Goal: Find contact information: Find contact information

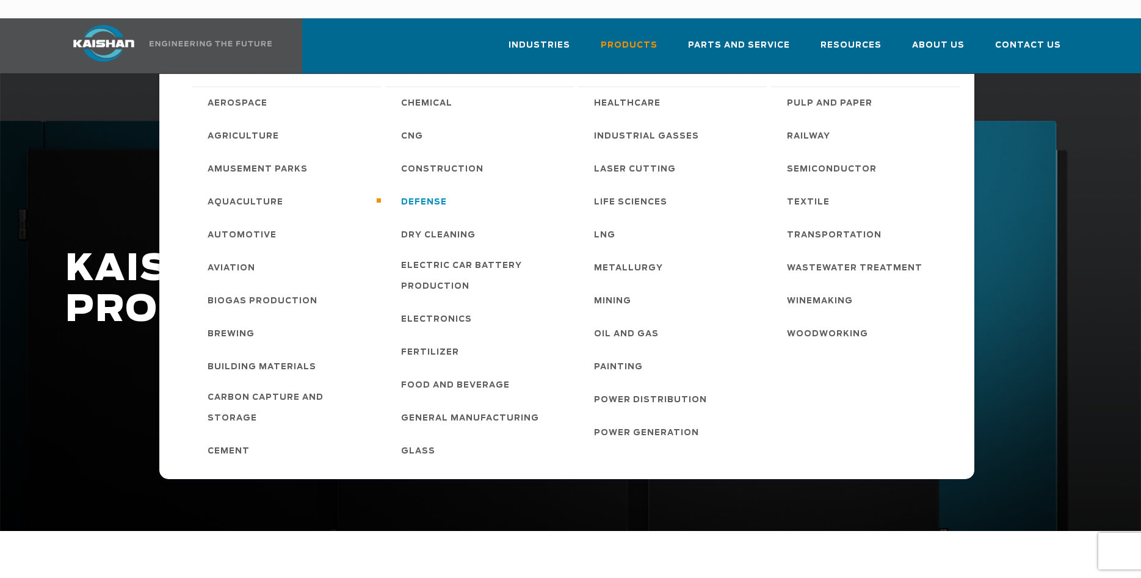
click at [424, 192] on span "Defense" at bounding box center [424, 202] width 46 height 21
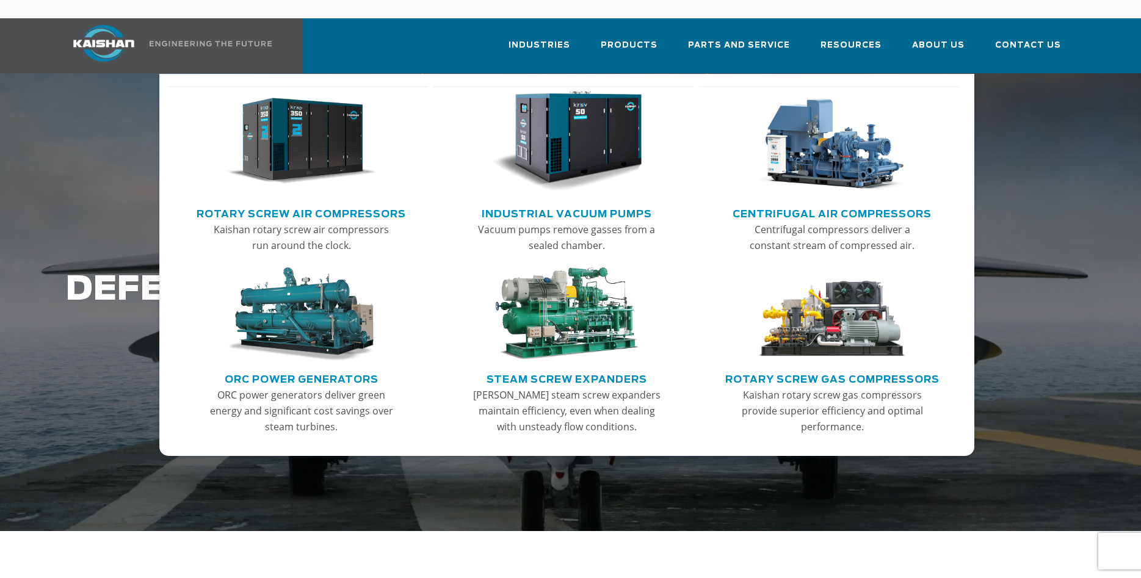
click at [581, 369] on link "Steam Screw Expanders" at bounding box center [567, 378] width 161 height 18
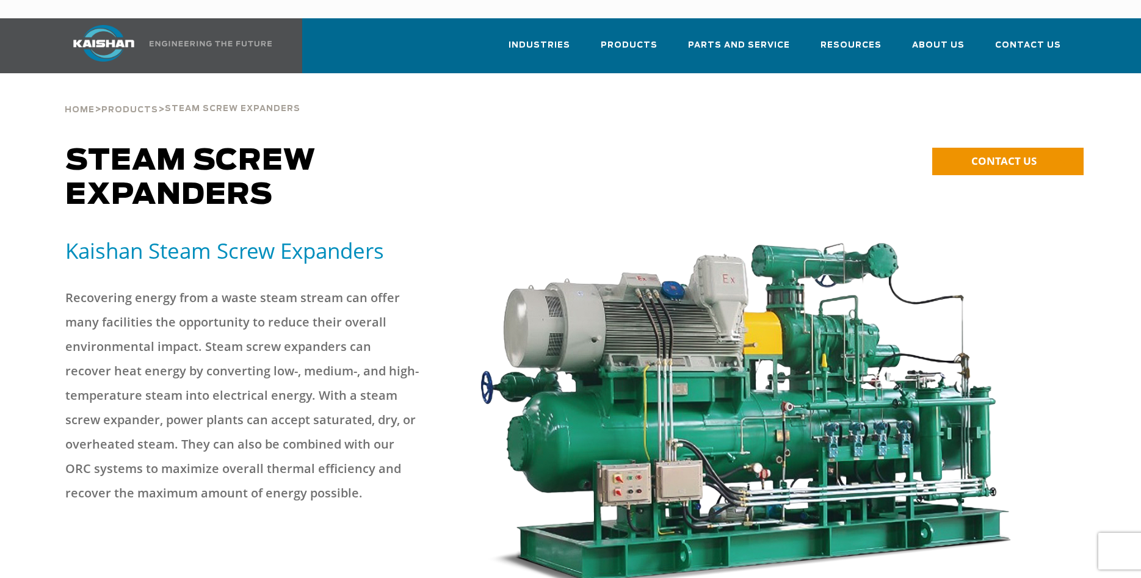
click at [1068, 34] on li "Contact Us" at bounding box center [1028, 44] width 96 height 53
click at [1037, 40] on link "Contact Us" at bounding box center [1028, 51] width 66 height 44
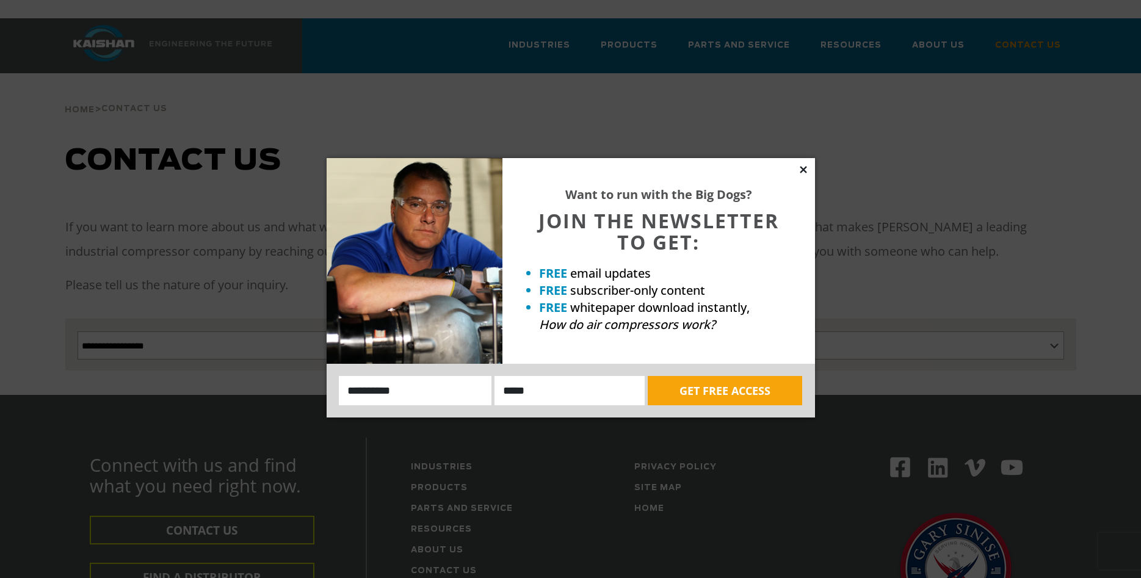
click at [802, 165] on icon at bounding box center [803, 169] width 11 height 11
